Goal: Check status: Check status

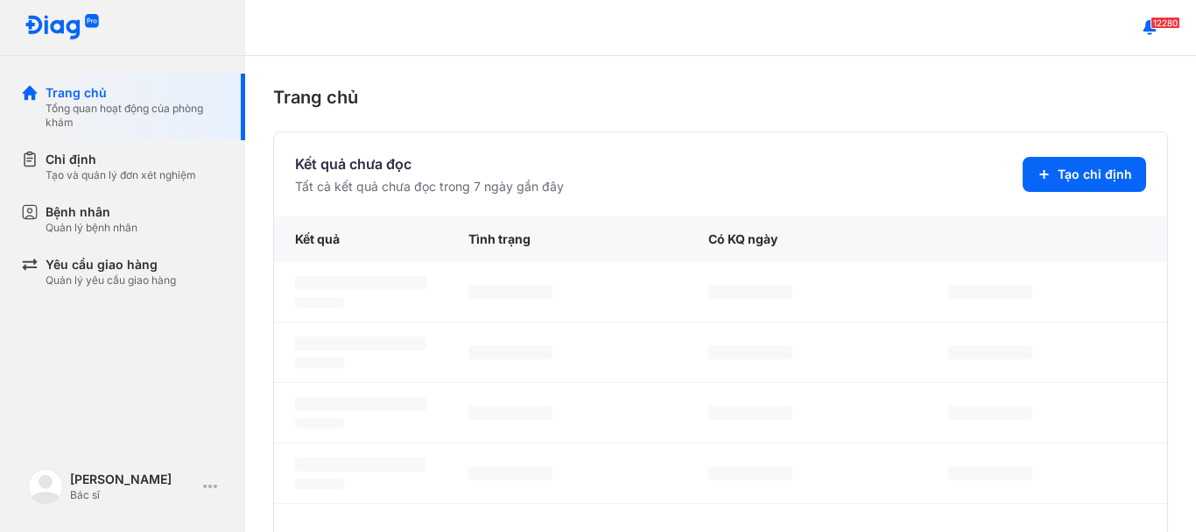
click at [126, 218] on div "Bệnh nhân" at bounding box center [92, 212] width 92 height 18
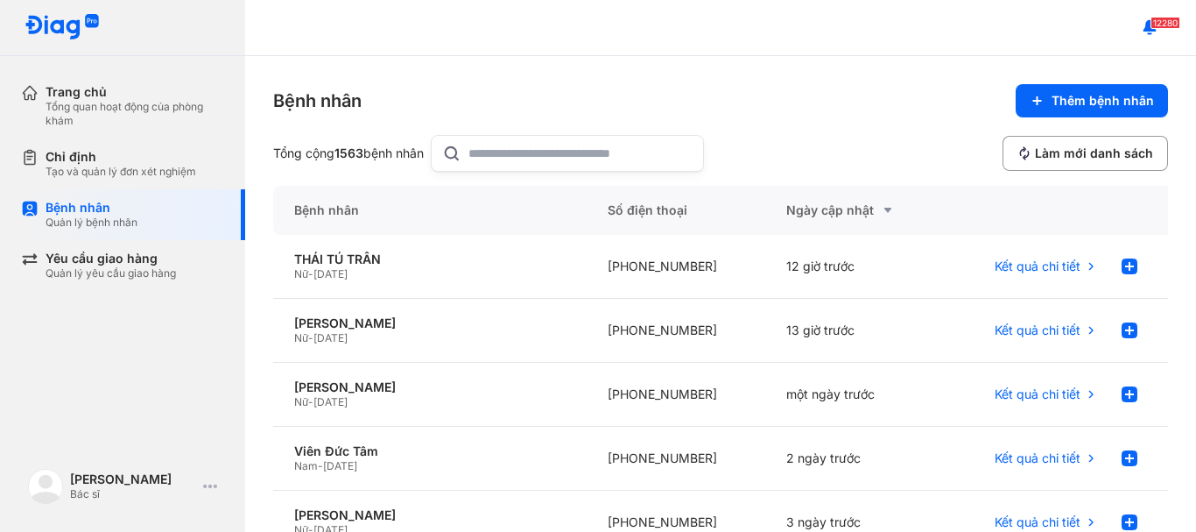
click at [553, 158] on input "text" at bounding box center [581, 153] width 224 height 35
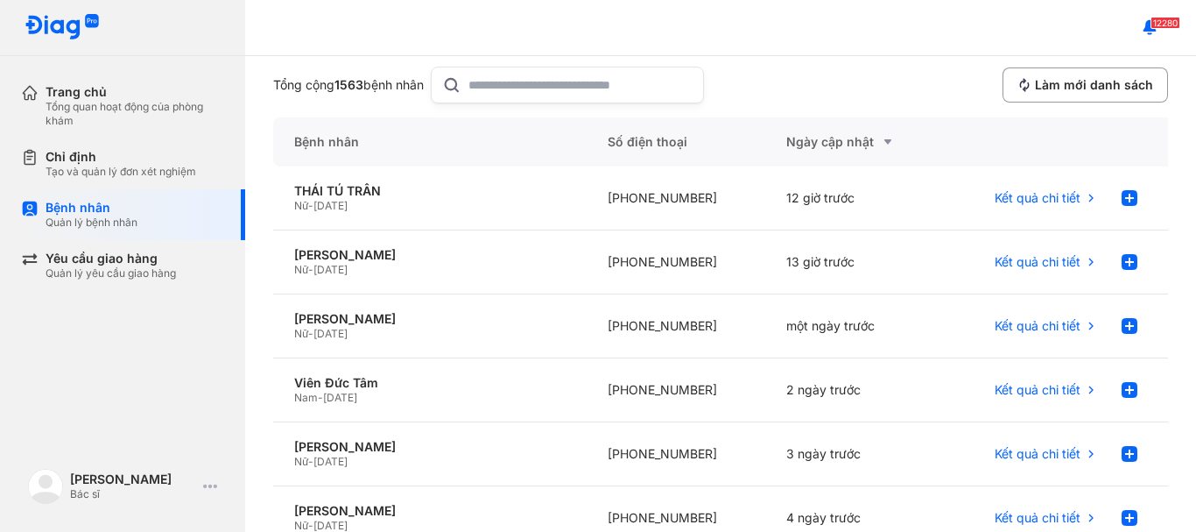
scroll to position [88, 0]
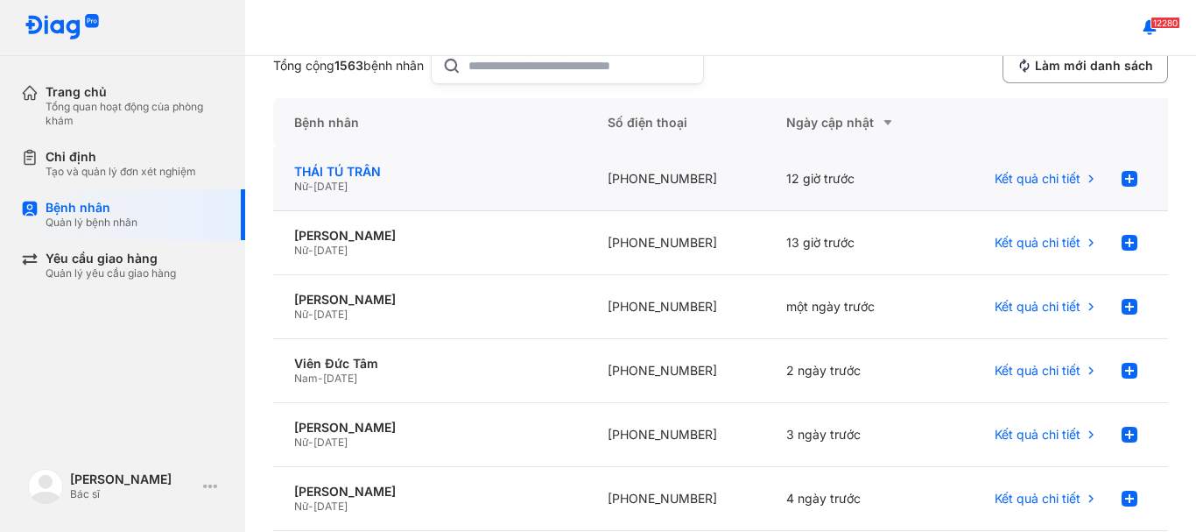
click at [324, 174] on div "THÁI TÚ TRÂN" at bounding box center [429, 172] width 271 height 16
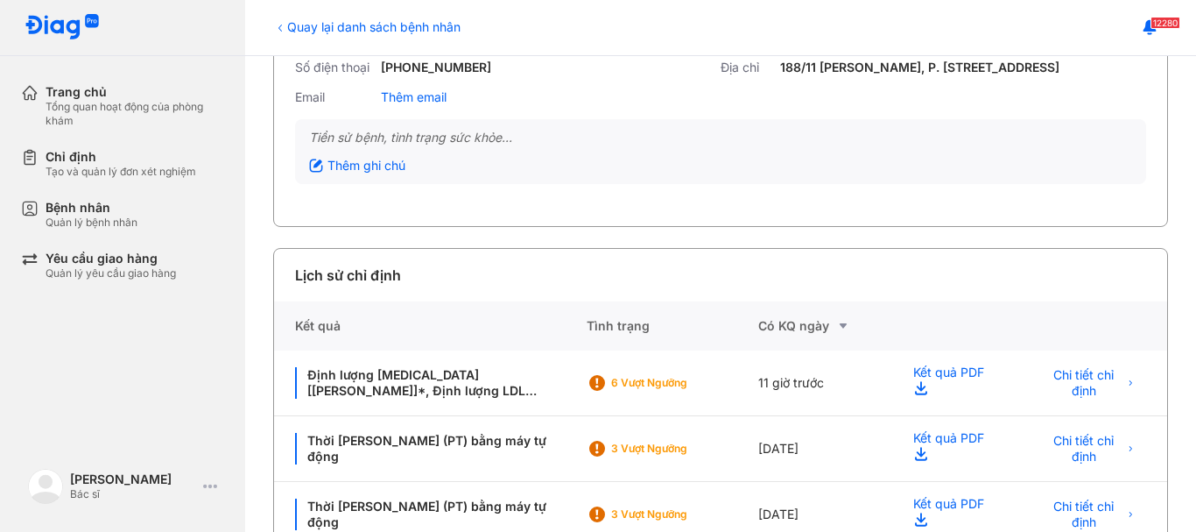
scroll to position [263, 0]
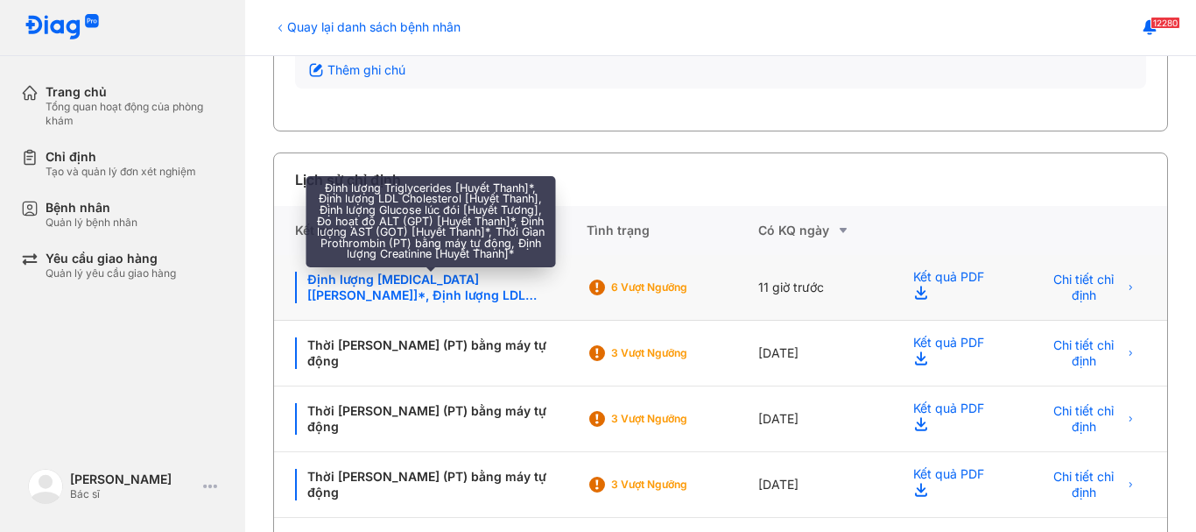
click at [409, 284] on div "Định lượng Triglycerides [Huyết Thanh]*, Định lượng LDL Cholesterol [Huyết Than…" at bounding box center [430, 287] width 271 height 32
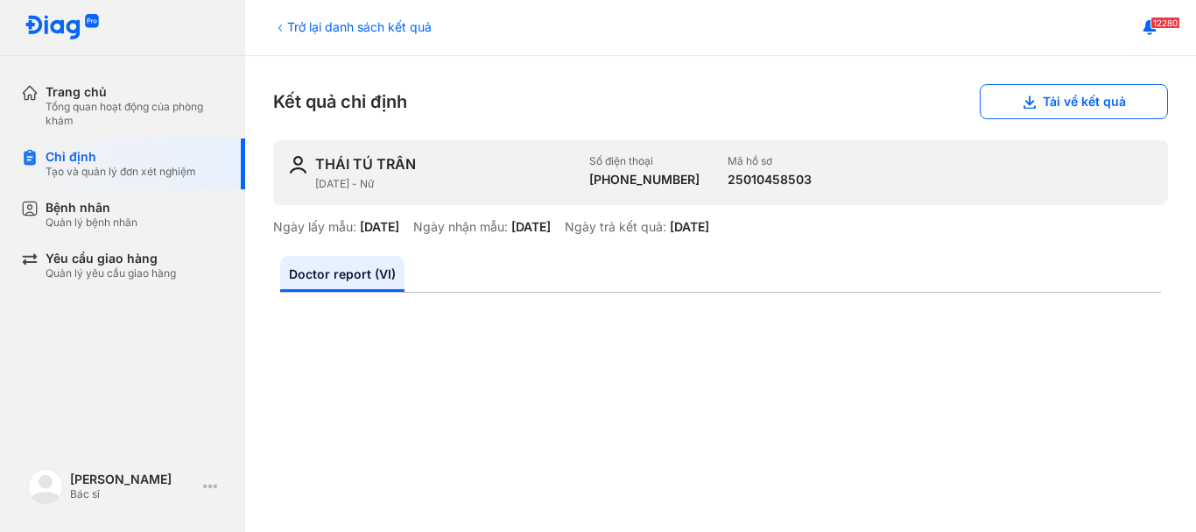
scroll to position [88, 0]
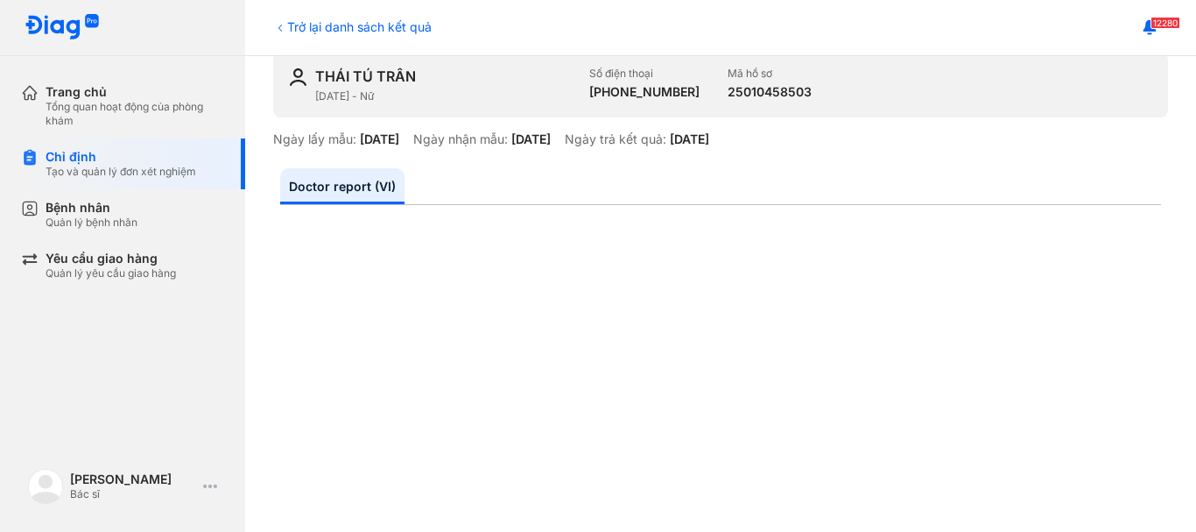
click at [278, 26] on icon at bounding box center [280, 28] width 14 height 14
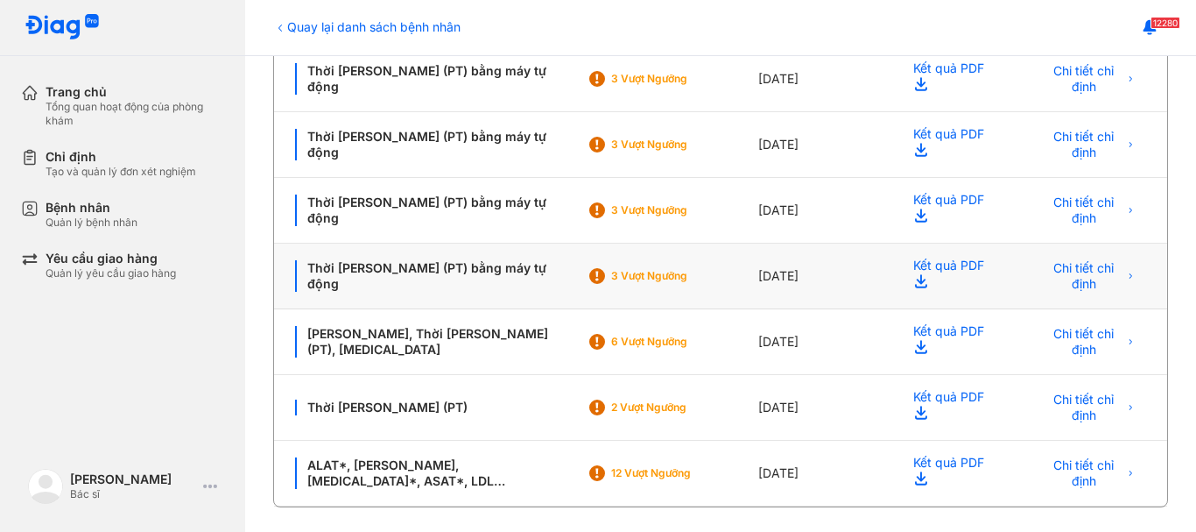
scroll to position [540, 0]
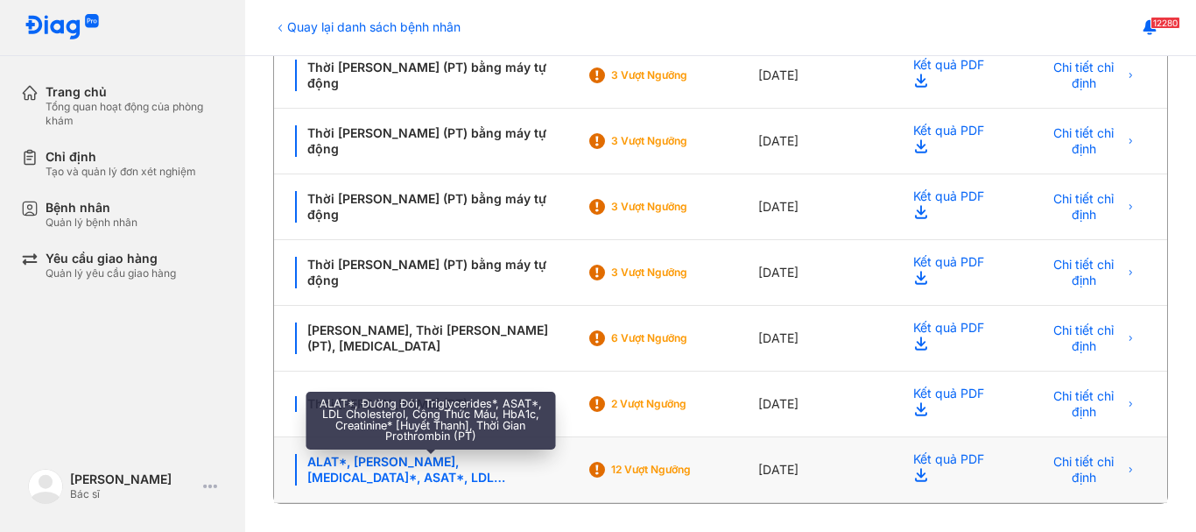
drag, startPoint x: 453, startPoint y: 463, endPoint x: 767, endPoint y: 451, distance: 314.6
click at [463, 463] on div "ALAT*, Đường Đói, Triglycerides*, ASAT*, LDL Cholesterol, Công Thức Máu, HbA1c,…" at bounding box center [430, 470] width 271 height 32
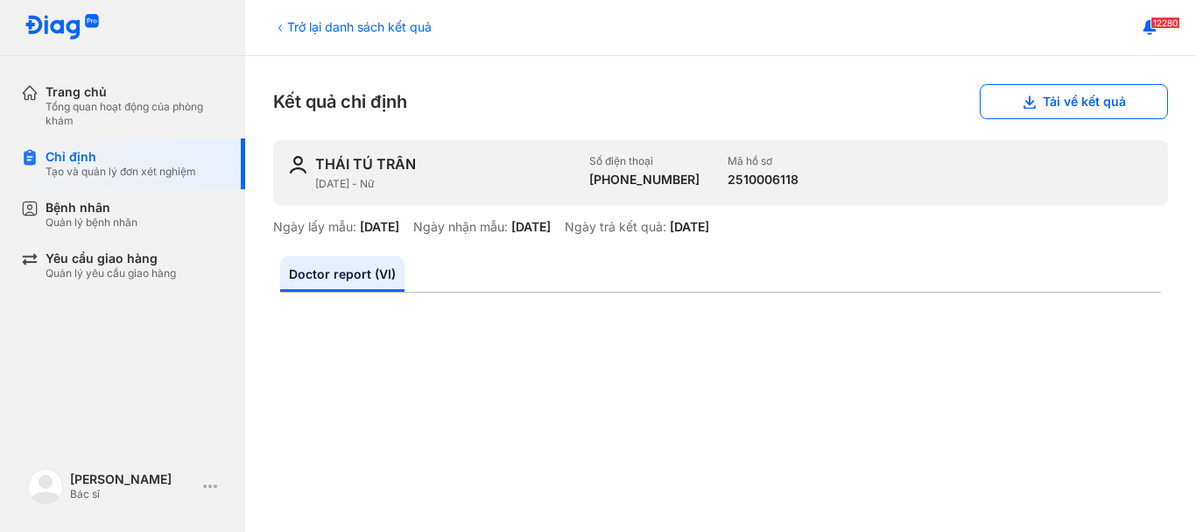
click at [304, 23] on div "Trở lại danh sách kết quả" at bounding box center [352, 27] width 159 height 18
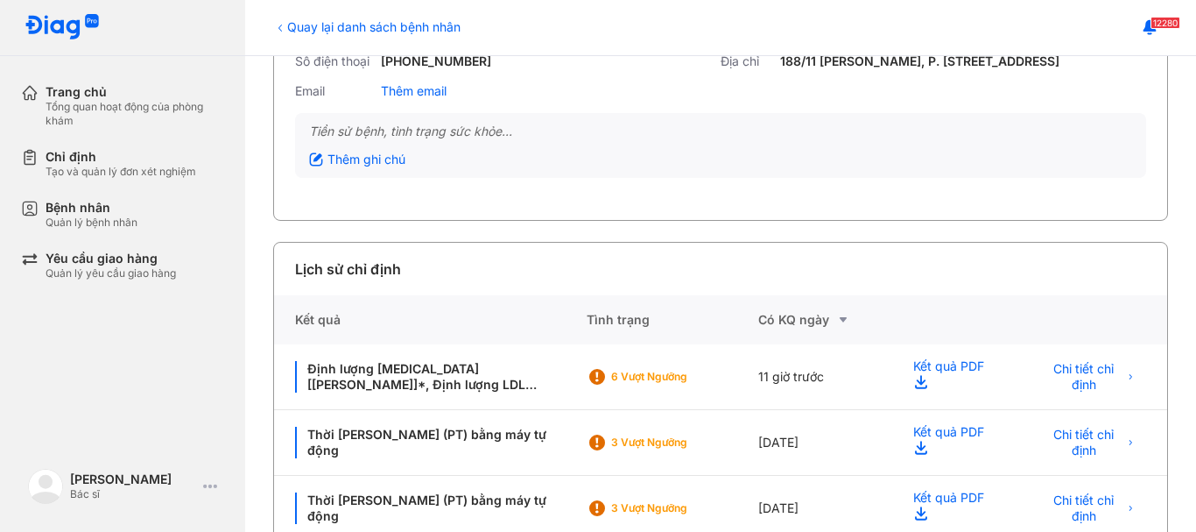
scroll to position [175, 0]
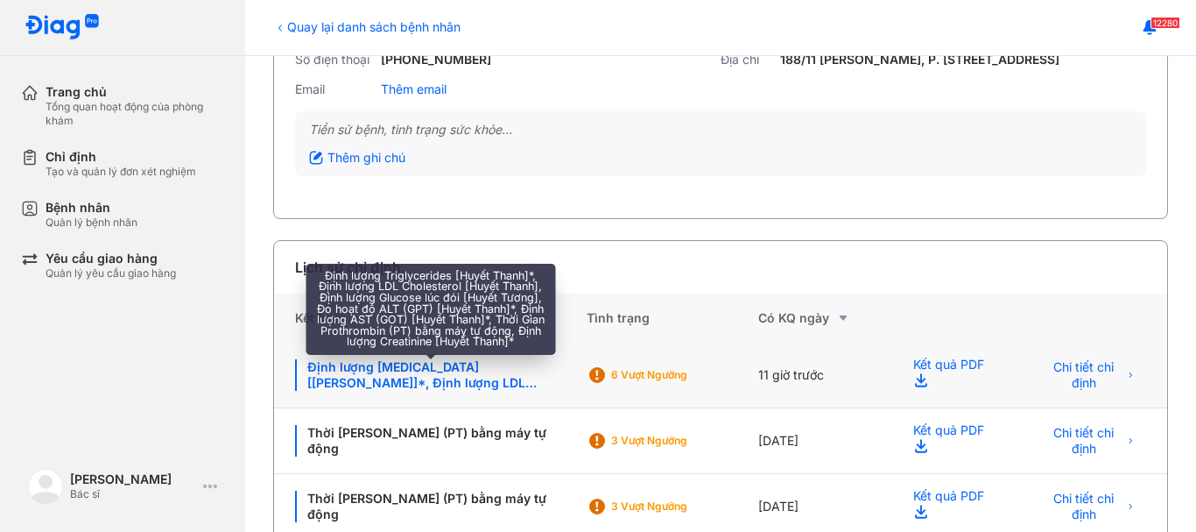
click at [415, 369] on div "Định lượng [MEDICAL_DATA] [[PERSON_NAME]]*, Định lượng LDL [MEDICAL_DATA] [Huyế…" at bounding box center [430, 375] width 271 height 32
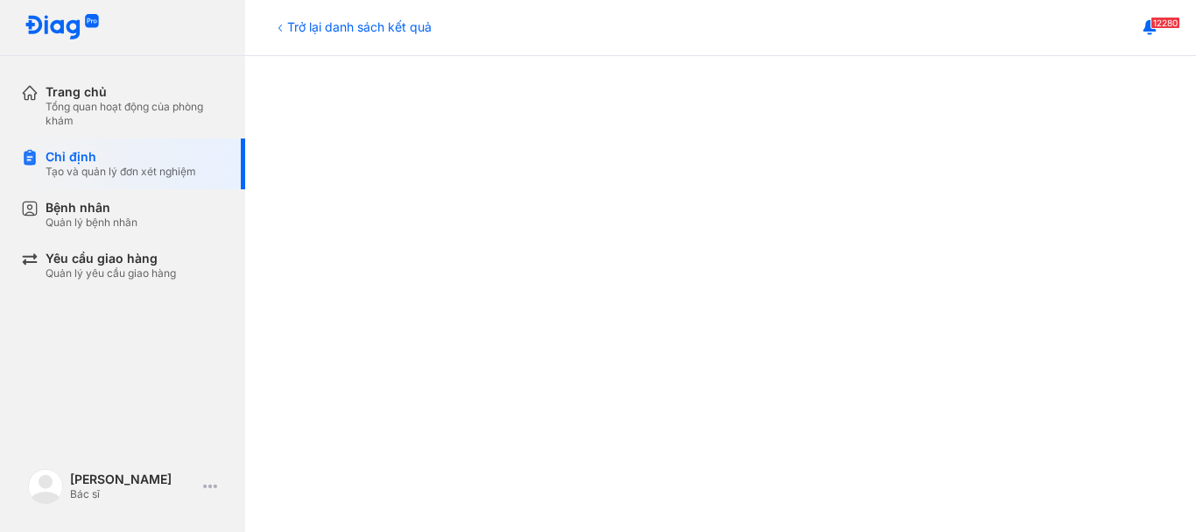
scroll to position [525, 0]
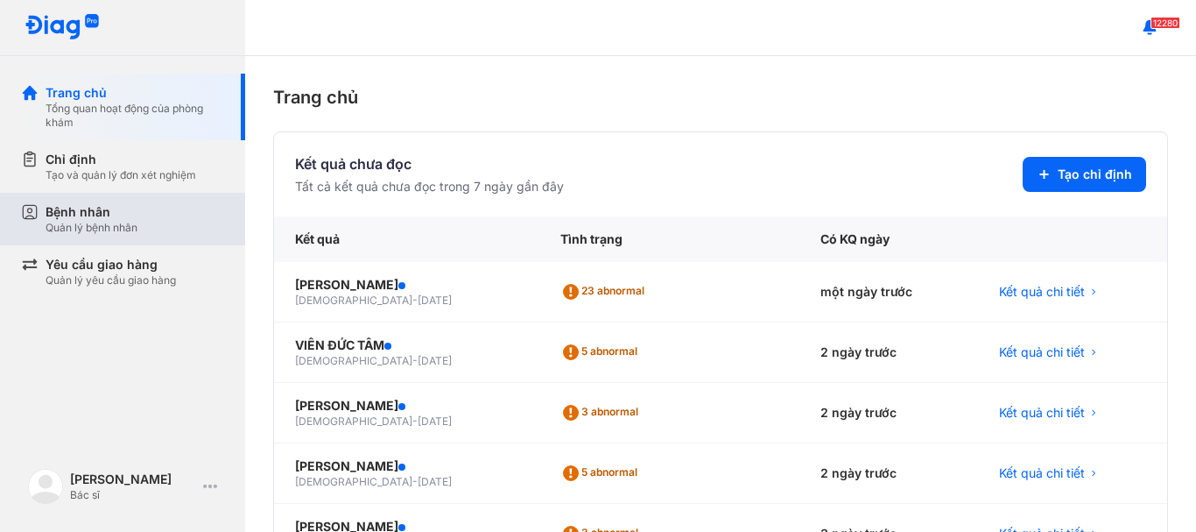
drag, startPoint x: 116, startPoint y: 215, endPoint x: 221, endPoint y: 211, distance: 105.2
click at [124, 215] on div "Bệnh nhân" at bounding box center [92, 212] width 92 height 18
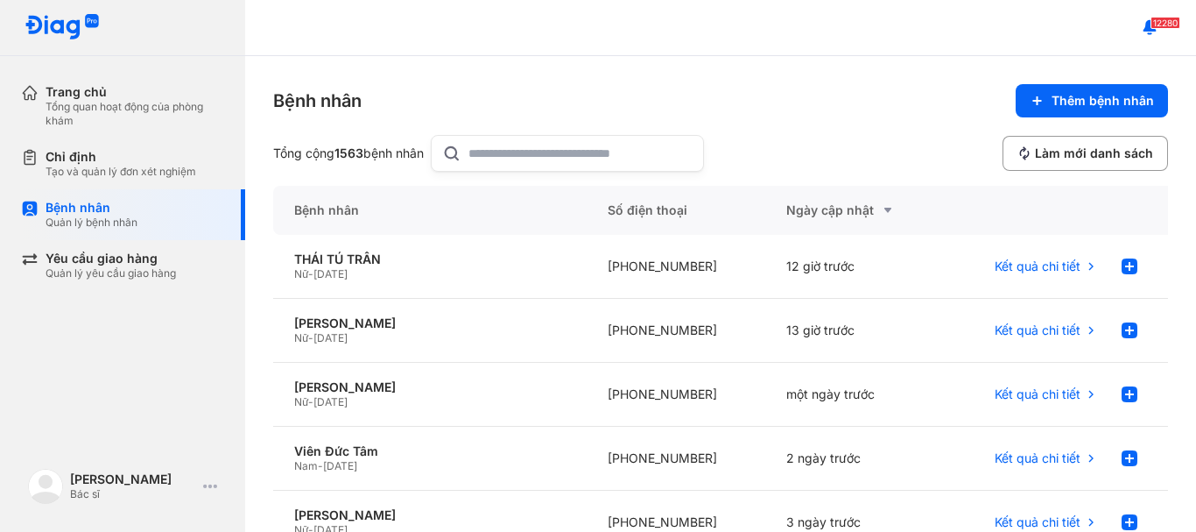
click at [511, 146] on input "text" at bounding box center [581, 153] width 224 height 35
click at [343, 259] on div "THÁI TÚ TRÂN" at bounding box center [429, 259] width 271 height 16
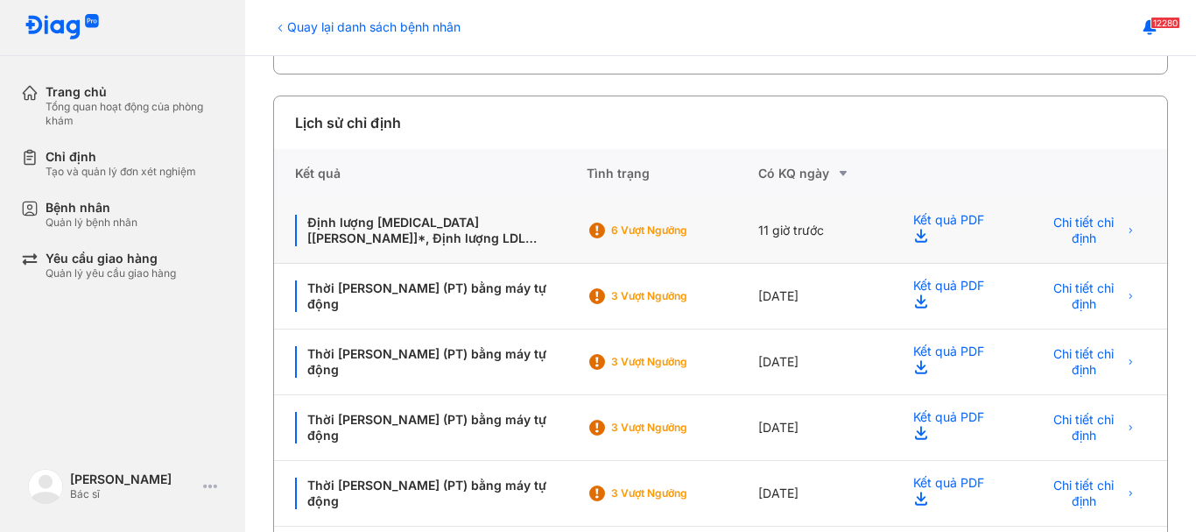
scroll to position [350, 0]
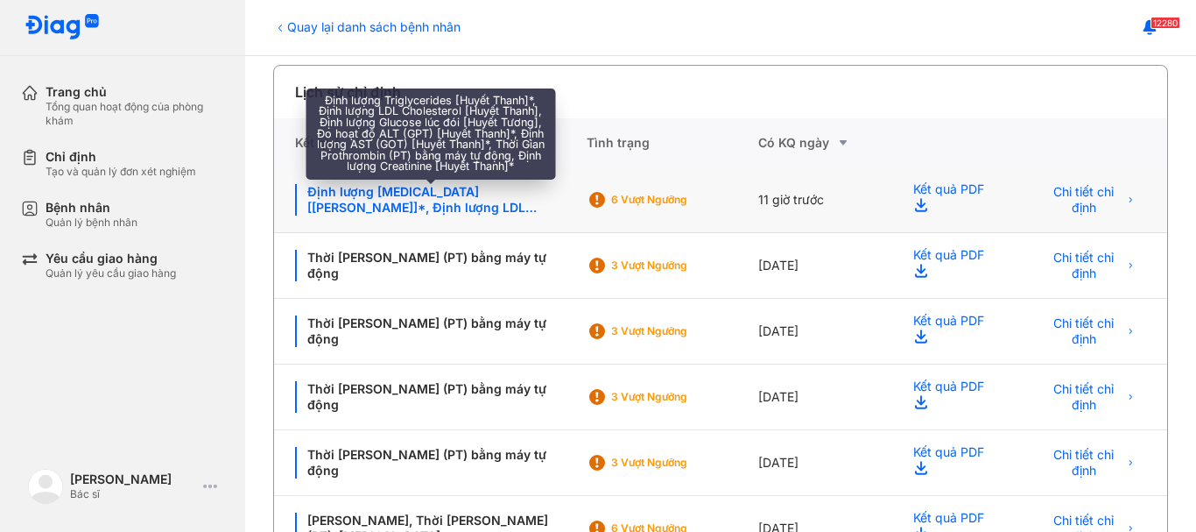
click at [423, 203] on div "Định lượng [MEDICAL_DATA] [[PERSON_NAME]]*, Định lượng LDL [MEDICAL_DATA] [Huyế…" at bounding box center [430, 200] width 271 height 32
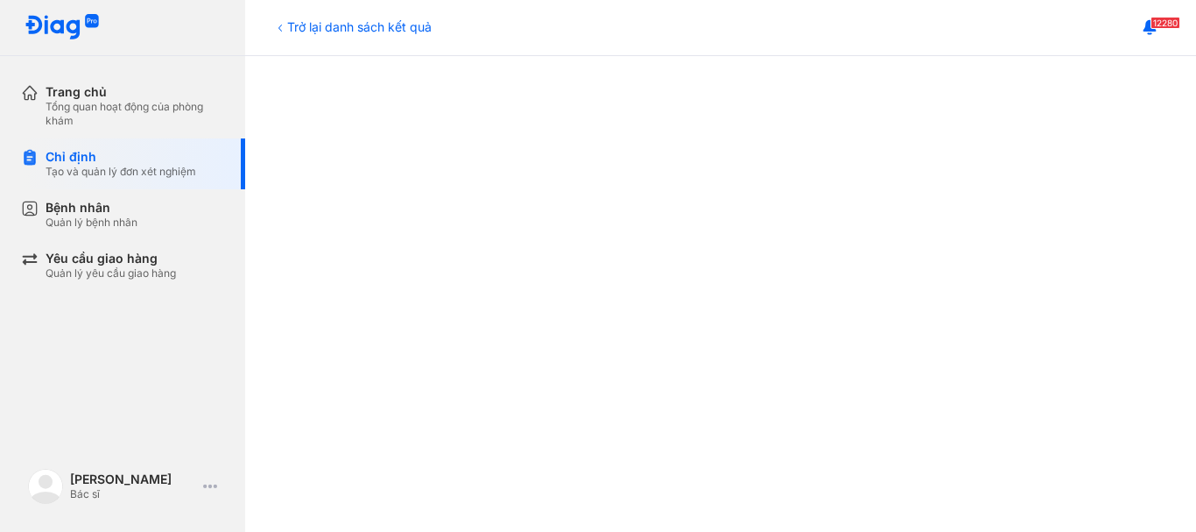
scroll to position [613, 0]
